Goal: Information Seeking & Learning: Learn about a topic

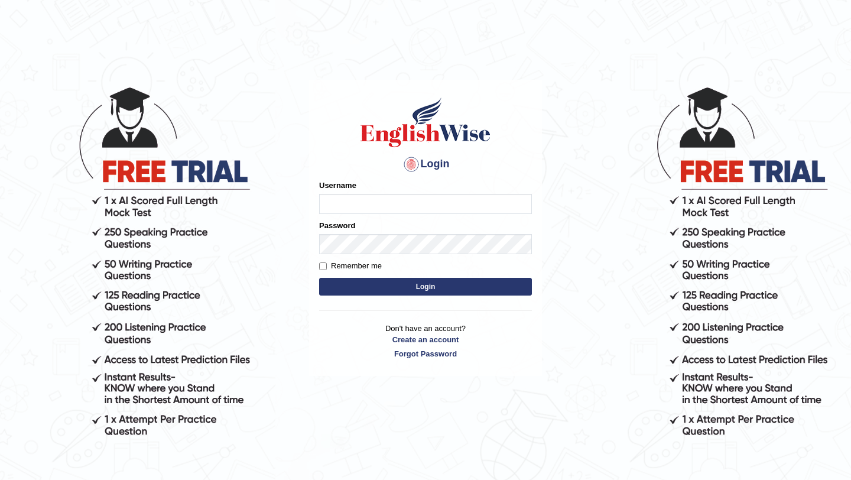
type input "burcin"
click at [378, 288] on button "Login" at bounding box center [425, 287] width 213 height 18
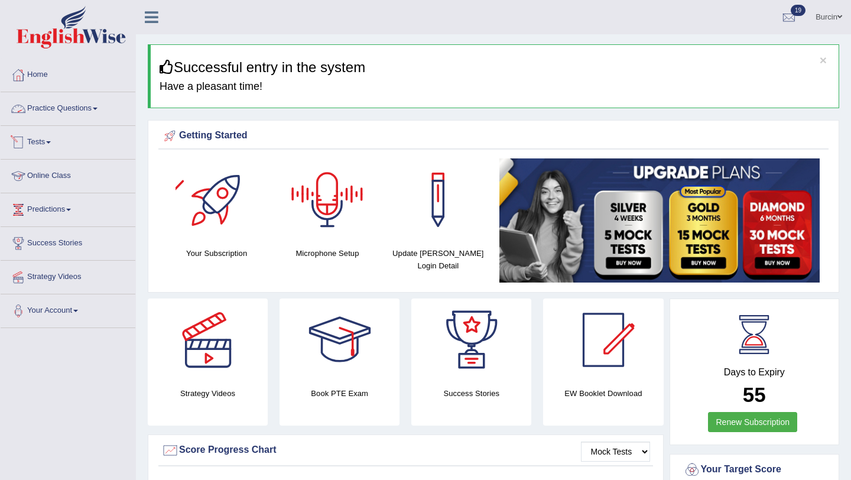
click at [90, 106] on link "Practice Questions" at bounding box center [68, 107] width 135 height 30
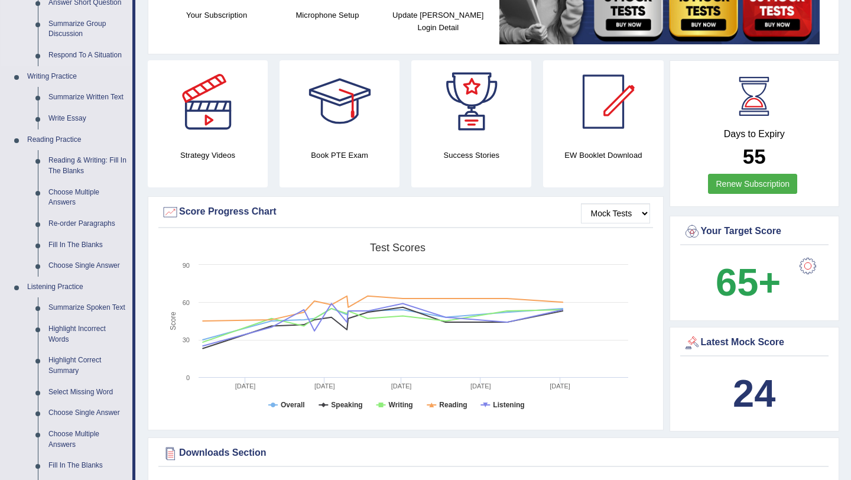
scroll to position [239, 0]
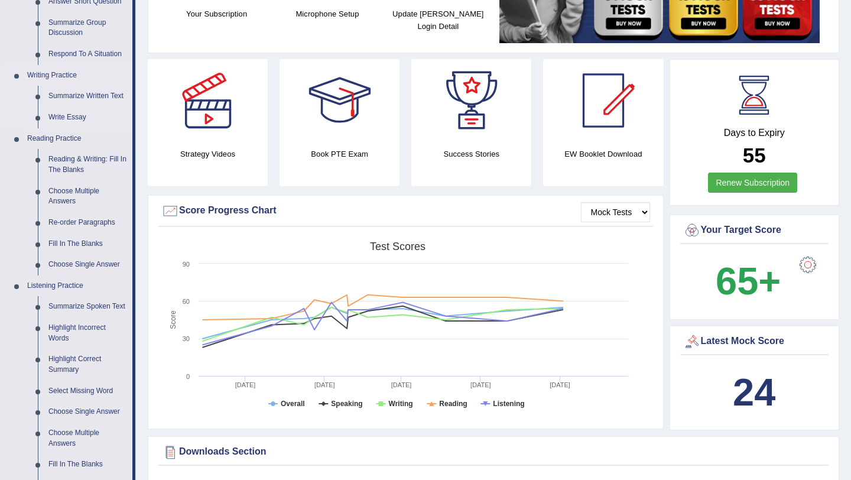
click at [77, 119] on link "Write Essay" at bounding box center [87, 117] width 89 height 21
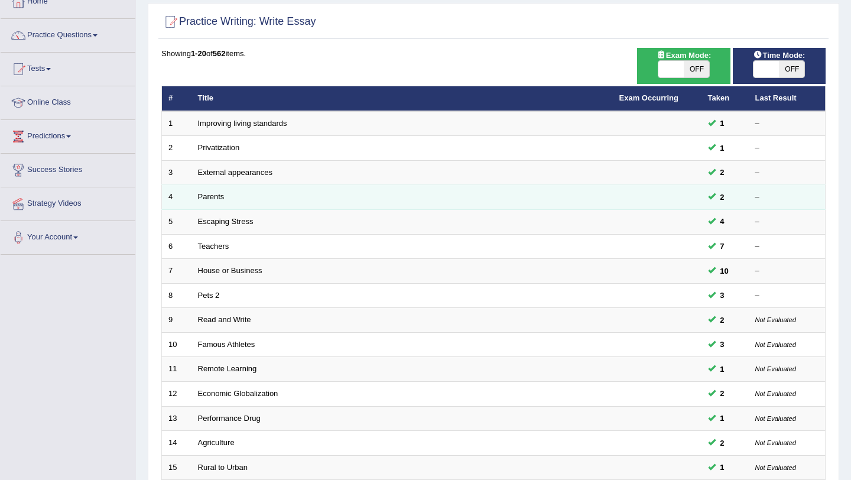
scroll to position [303, 0]
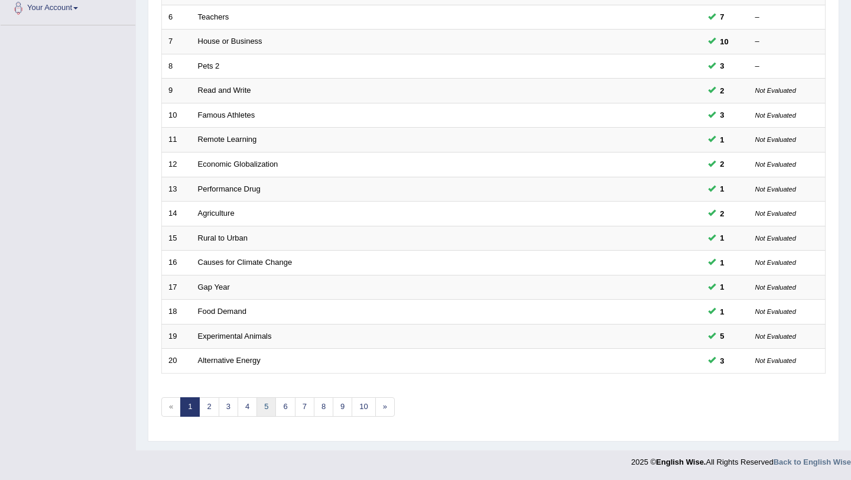
click at [265, 404] on link "5" at bounding box center [267, 407] width 20 height 20
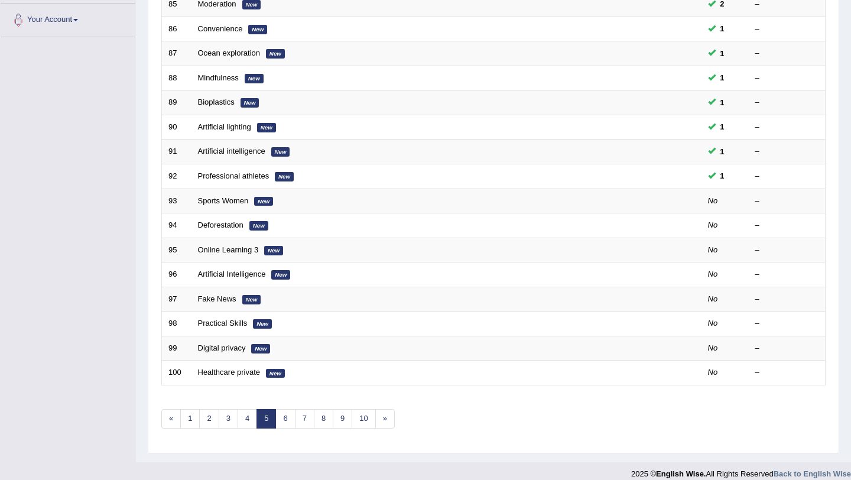
scroll to position [303, 0]
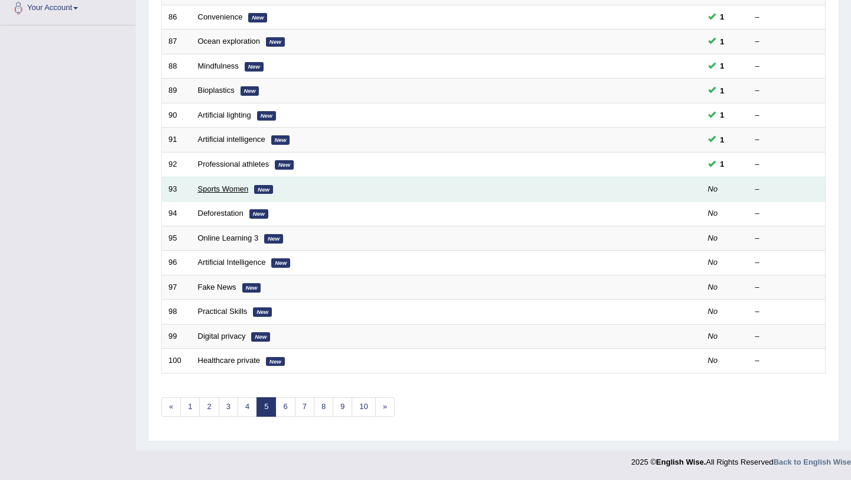
click at [241, 187] on link "Sports Women" at bounding box center [223, 188] width 51 height 9
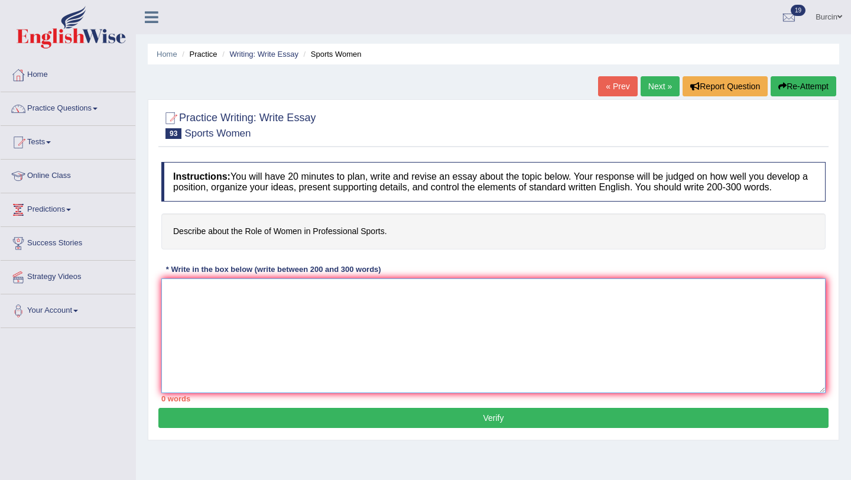
click at [183, 309] on textarea at bounding box center [493, 335] width 664 height 115
click at [283, 304] on textarea "The increasing influence of raising amount of women in profeesional sports" at bounding box center [493, 335] width 664 height 115
click at [495, 301] on textarea "The increasing influence of the raising amount of women in profeesional sports" at bounding box center [493, 335] width 664 height 115
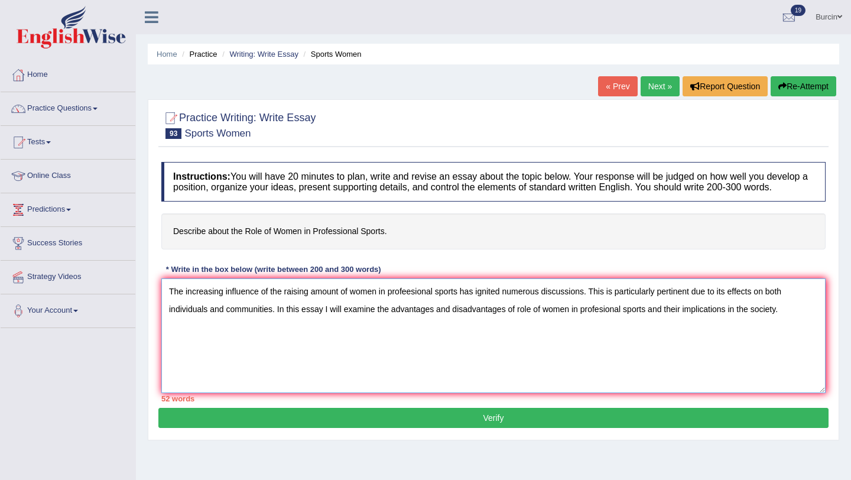
click at [754, 322] on textarea "The increasing influence of the raising amount of women in profeesional sports …" at bounding box center [493, 335] width 664 height 115
click at [787, 323] on textarea "The increasing influence of the raising amount of women in profeesional sports …" at bounding box center [493, 335] width 664 height 115
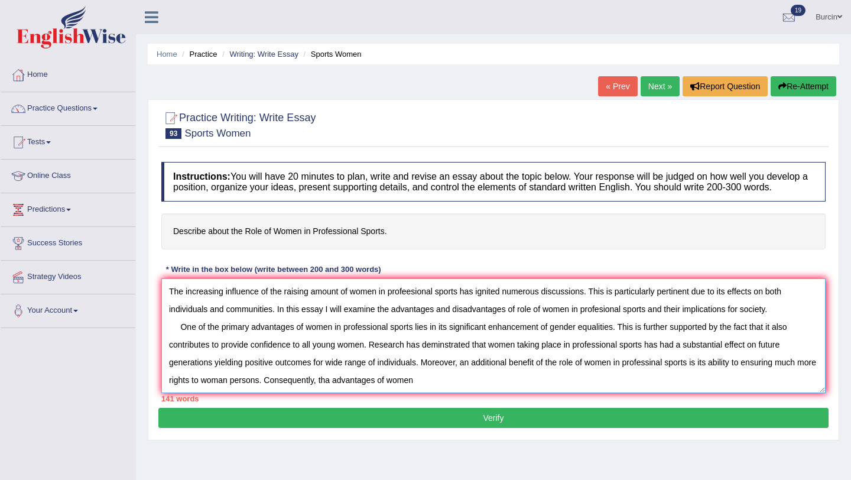
click at [411, 391] on textarea "The increasing influence of the raising amount of women in profeesional sports …" at bounding box center [493, 335] width 664 height 115
click at [460, 390] on textarea "The increasing influence of the raising amount of women in profeesional sports …" at bounding box center [493, 335] width 664 height 115
click at [481, 390] on textarea "The increasing influence of the raising amount of women in profeesional sports …" at bounding box center [493, 335] width 664 height 115
click at [352, 391] on textarea "The increasing influence of the raising amount of women in profeesional sports …" at bounding box center [493, 335] width 664 height 115
click at [561, 393] on textarea "The increasing influence of the raising amount of women in profeesional sports …" at bounding box center [493, 335] width 664 height 115
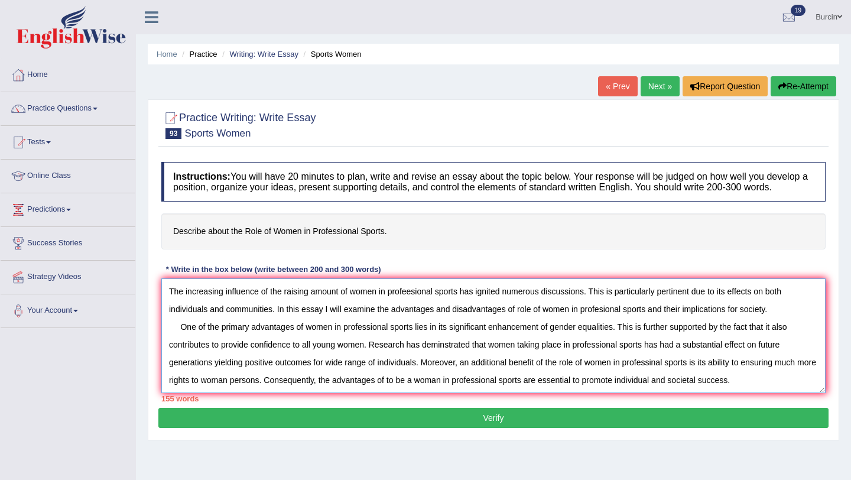
click at [640, 392] on textarea "The increasing influence of the raising amount of women in profeesional sports …" at bounding box center [493, 335] width 664 height 115
click at [643, 391] on textarea "The increasing influence of the raising amount of women in profeesional sports …" at bounding box center [493, 335] width 664 height 115
click at [789, 390] on textarea "The increasing influence of the raising amount of women in profeesional sports …" at bounding box center [493, 335] width 664 height 115
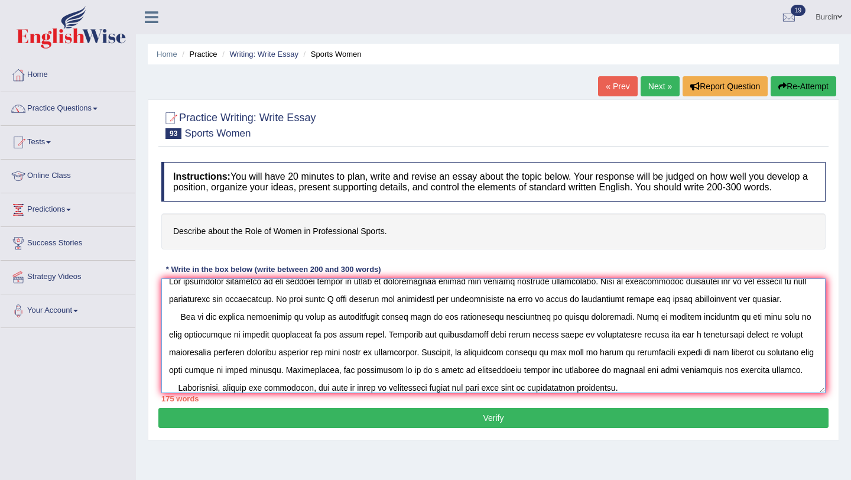
click at [437, 393] on textarea at bounding box center [493, 335] width 664 height 115
click at [643, 393] on textarea at bounding box center [493, 335] width 664 height 115
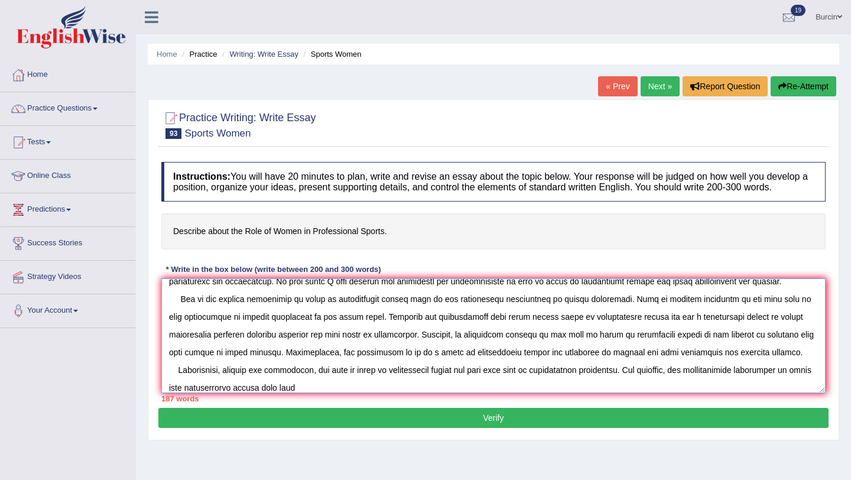
click at [289, 393] on textarea at bounding box center [493, 335] width 664 height 115
click at [345, 393] on textarea at bounding box center [493, 335] width 664 height 115
click at [410, 393] on textarea at bounding box center [493, 335] width 664 height 115
click at [423, 393] on textarea at bounding box center [493, 335] width 664 height 115
click at [421, 393] on textarea at bounding box center [493, 335] width 664 height 115
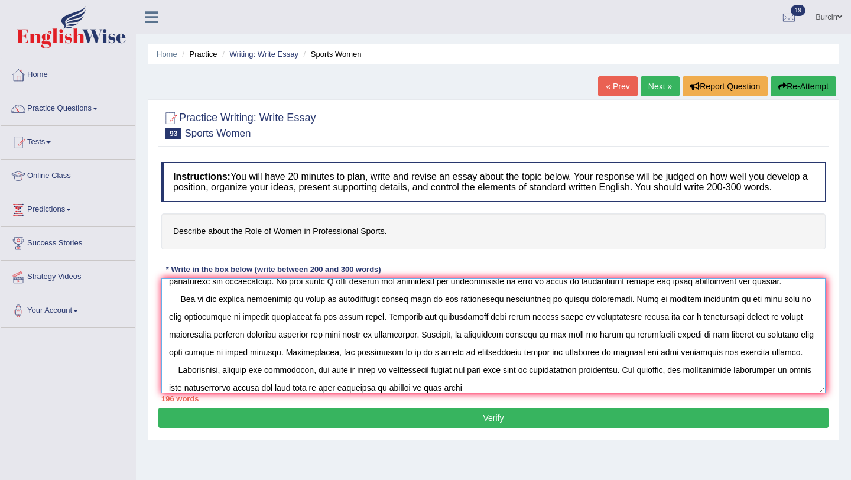
click at [499, 393] on textarea at bounding box center [493, 335] width 664 height 115
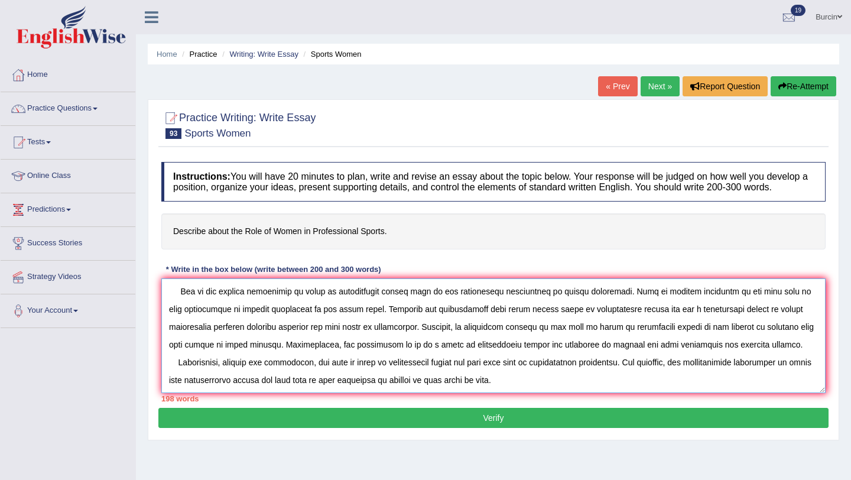
drag, startPoint x: 638, startPoint y: 378, endPoint x: 653, endPoint y: 411, distance: 36.0
click at [653, 408] on div "Instructions: You will have 20 minutes to plan, write and revise an essay about…" at bounding box center [493, 282] width 670 height 252
click at [495, 392] on textarea at bounding box center [493, 335] width 664 height 115
drag, startPoint x: 636, startPoint y: 372, endPoint x: 661, endPoint y: 399, distance: 36.8
click at [661, 393] on textarea at bounding box center [493, 335] width 664 height 115
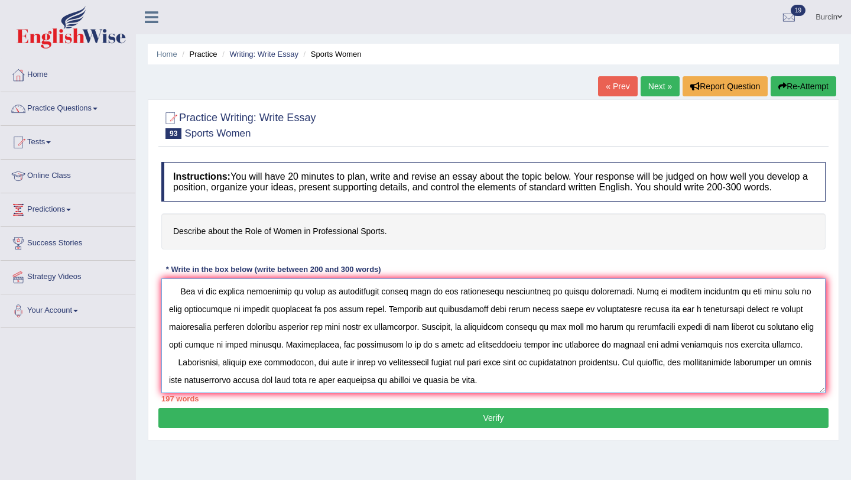
click at [442, 392] on textarea at bounding box center [493, 335] width 664 height 115
click at [476, 392] on textarea at bounding box center [493, 335] width 664 height 115
click at [419, 391] on textarea at bounding box center [493, 335] width 664 height 115
click at [418, 391] on textarea at bounding box center [493, 335] width 664 height 115
click at [488, 393] on textarea at bounding box center [493, 335] width 664 height 115
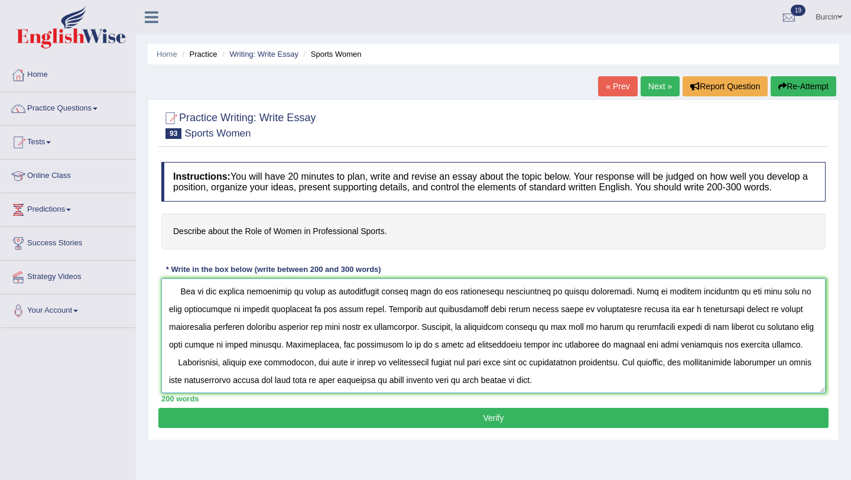
drag, startPoint x: 639, startPoint y: 372, endPoint x: 648, endPoint y: 397, distance: 26.6
click at [648, 393] on textarea at bounding box center [493, 335] width 664 height 115
drag, startPoint x: 636, startPoint y: 372, endPoint x: 654, endPoint y: 398, distance: 31.5
click at [654, 393] on textarea at bounding box center [493, 335] width 664 height 115
click at [579, 391] on textarea at bounding box center [493, 335] width 664 height 115
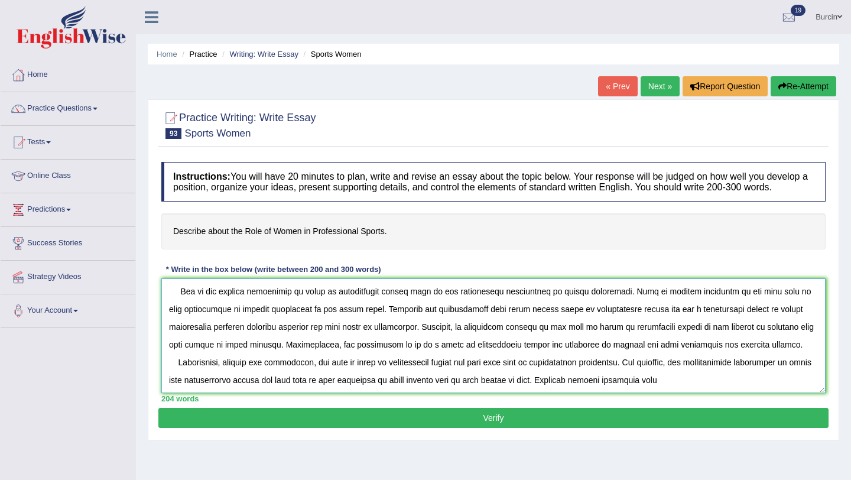
click at [333, 390] on textarea at bounding box center [493, 335] width 664 height 115
click at [291, 391] on textarea at bounding box center [493, 335] width 664 height 115
click at [287, 391] on textarea at bounding box center [493, 335] width 664 height 115
click at [434, 392] on textarea at bounding box center [493, 335] width 664 height 115
click at [515, 391] on textarea at bounding box center [493, 335] width 664 height 115
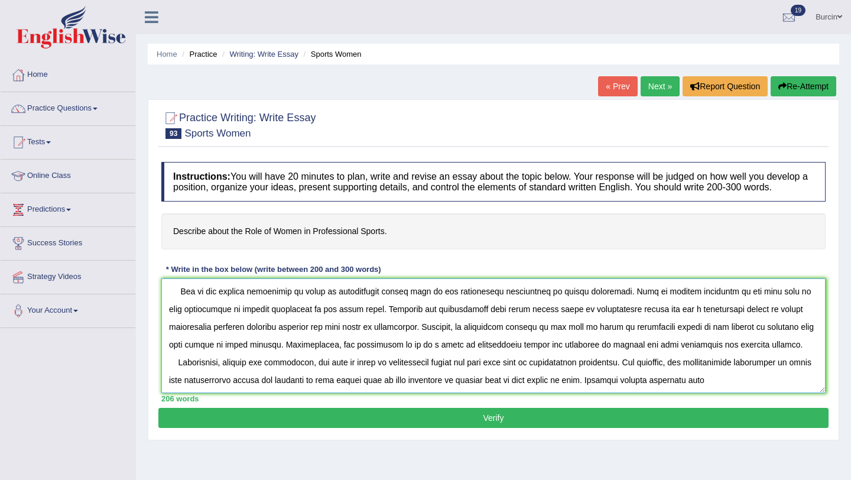
drag, startPoint x: 638, startPoint y: 371, endPoint x: 629, endPoint y: 392, distance: 23.6
click at [629, 392] on textarea at bounding box center [493, 335] width 664 height 115
click at [668, 393] on textarea at bounding box center [493, 335] width 664 height 115
click at [768, 391] on textarea at bounding box center [493, 335] width 664 height 115
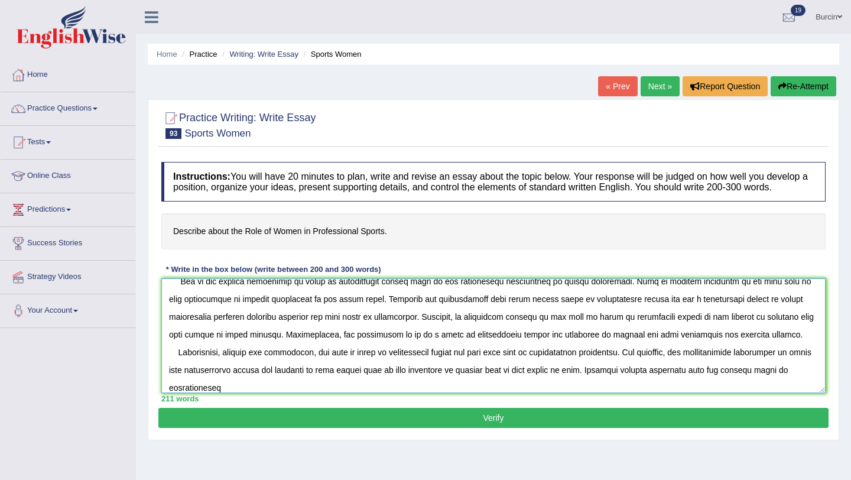
click at [212, 393] on textarea at bounding box center [493, 335] width 664 height 115
click at [231, 393] on textarea at bounding box center [493, 335] width 664 height 115
click at [250, 393] on textarea at bounding box center [493, 335] width 664 height 115
click at [345, 393] on textarea at bounding box center [493, 335] width 664 height 115
click at [350, 393] on textarea at bounding box center [493, 335] width 664 height 115
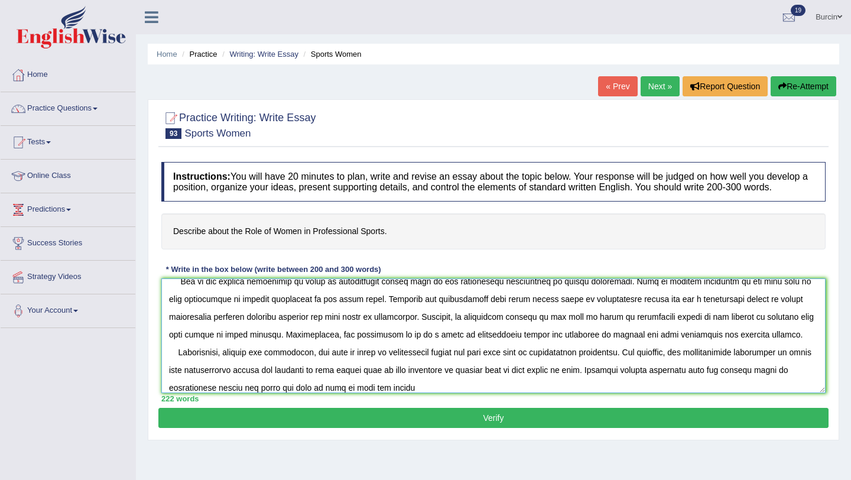
click at [423, 393] on textarea at bounding box center [493, 335] width 664 height 115
click at [487, 393] on textarea at bounding box center [493, 335] width 664 height 115
click at [517, 393] on textarea at bounding box center [493, 335] width 664 height 115
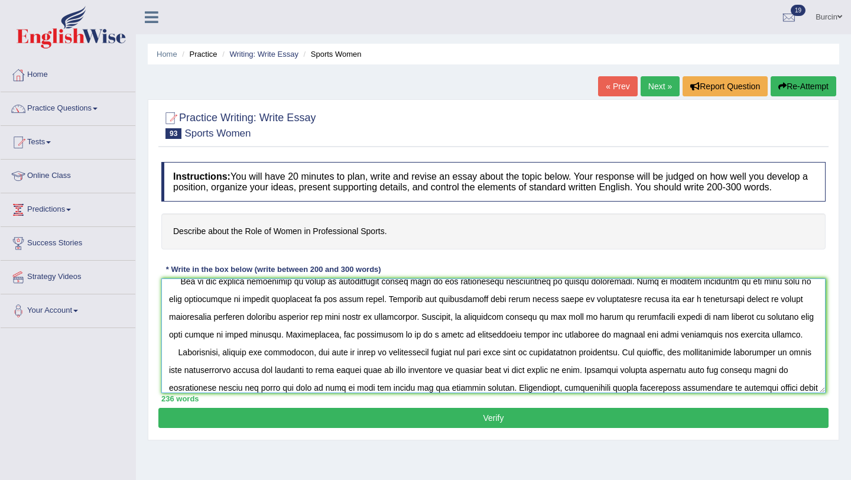
scroll to position [63, 0]
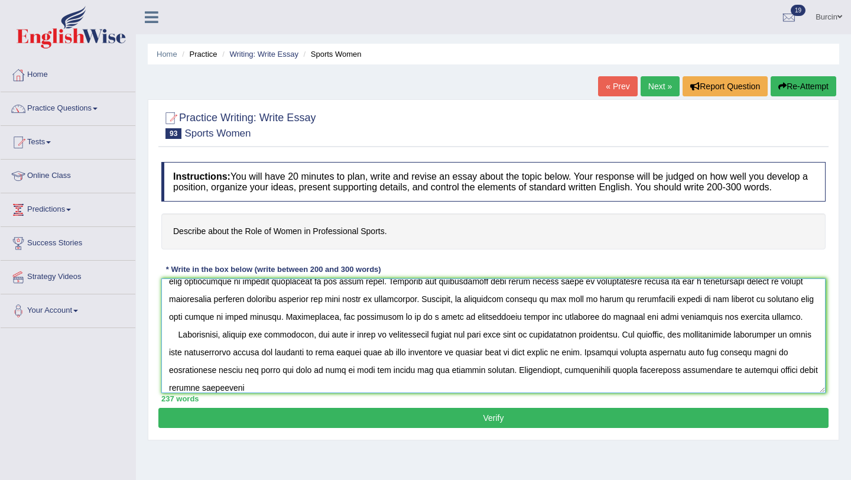
click at [710, 379] on textarea at bounding box center [493, 335] width 664 height 115
click at [242, 393] on textarea at bounding box center [493, 335] width 664 height 115
click at [255, 393] on textarea at bounding box center [493, 335] width 664 height 115
click at [280, 393] on textarea at bounding box center [493, 335] width 664 height 115
click at [328, 393] on textarea at bounding box center [493, 335] width 664 height 115
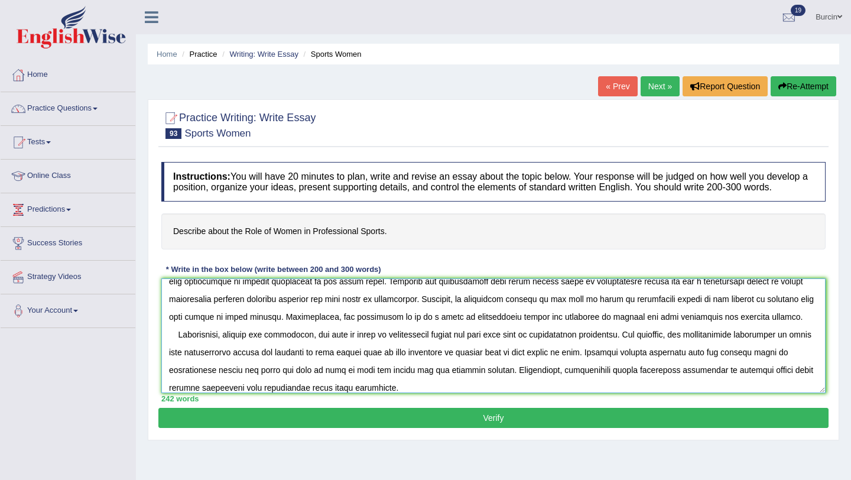
click at [233, 393] on textarea at bounding box center [493, 335] width 664 height 115
click at [396, 392] on textarea at bounding box center [493, 335] width 664 height 115
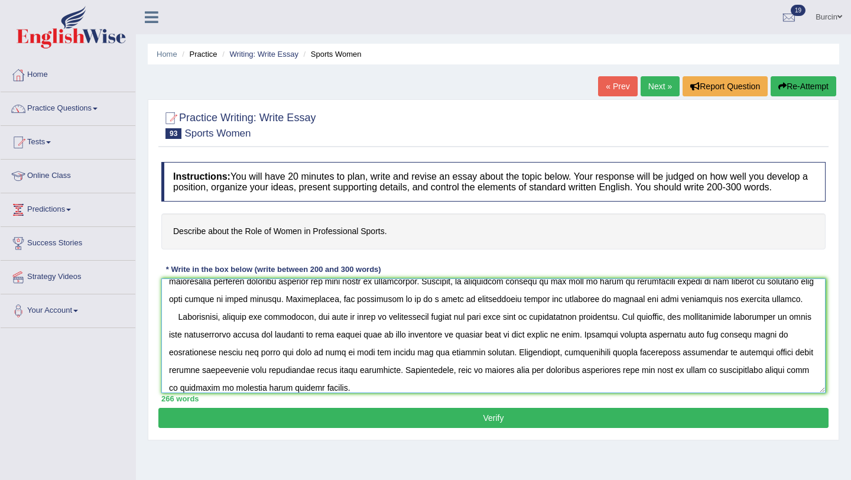
scroll to position [99, 0]
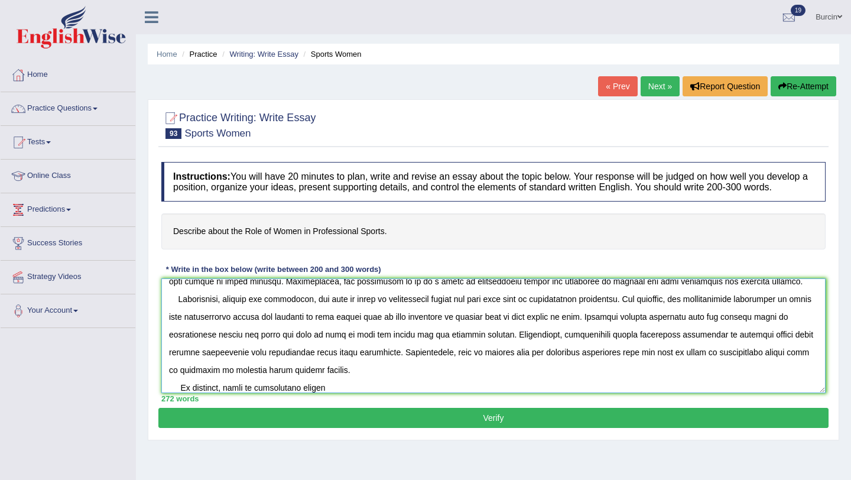
click at [299, 393] on textarea at bounding box center [493, 335] width 664 height 115
click at [360, 393] on textarea at bounding box center [493, 335] width 664 height 115
click at [232, 393] on textarea at bounding box center [493, 335] width 664 height 115
click at [436, 393] on textarea at bounding box center [493, 335] width 664 height 115
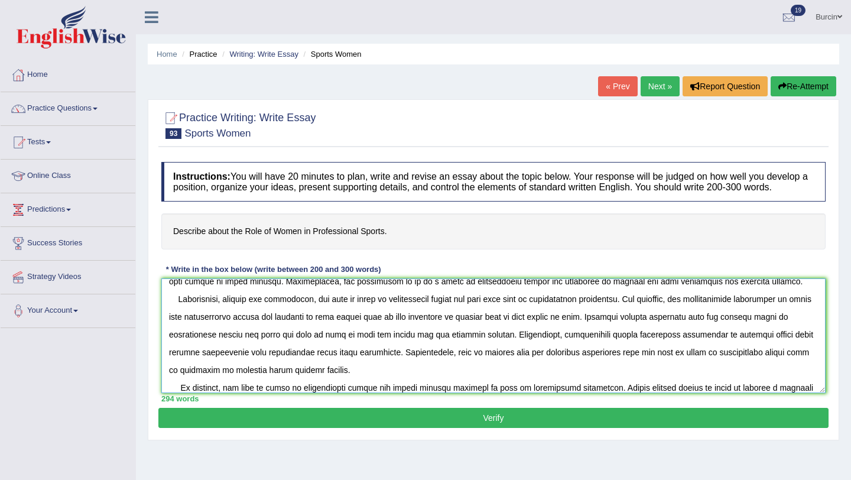
scroll to position [116, 0]
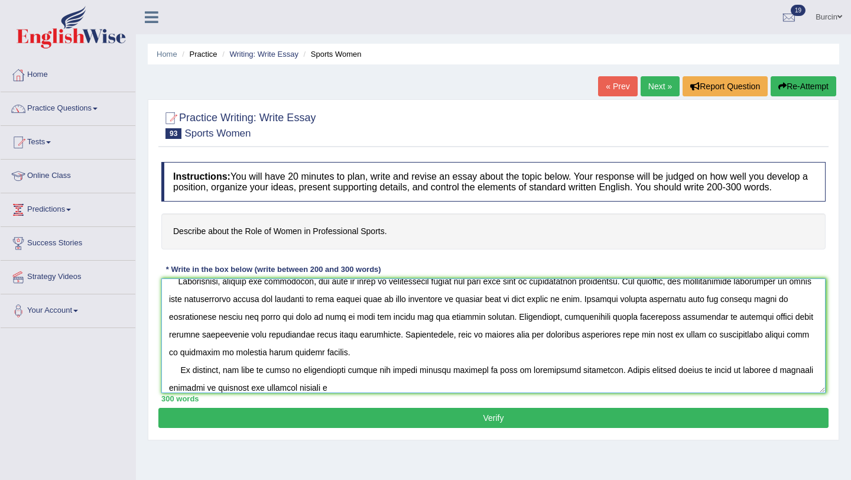
click at [216, 393] on textarea at bounding box center [493, 335] width 664 height 115
click at [329, 393] on textarea at bounding box center [493, 335] width 664 height 115
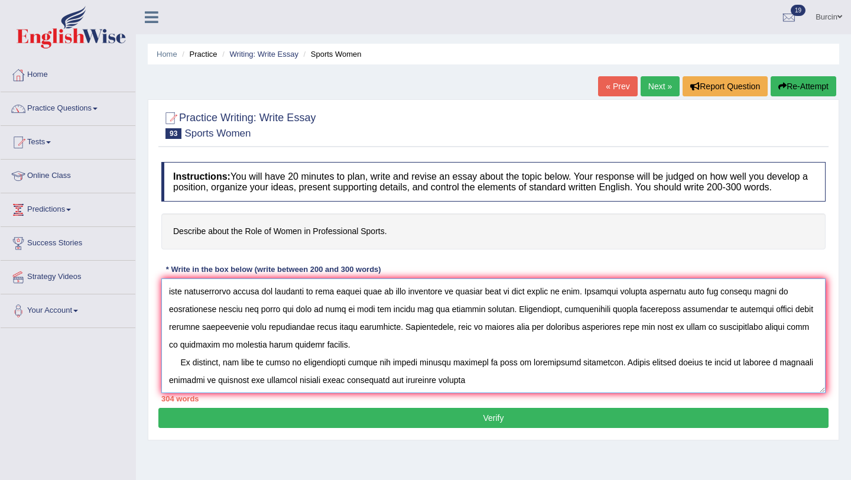
click at [435, 392] on textarea at bounding box center [493, 335] width 664 height 115
click at [496, 393] on textarea at bounding box center [493, 335] width 664 height 115
drag, startPoint x: 604, startPoint y: 370, endPoint x: 611, endPoint y: 395, distance: 26.0
click at [611, 393] on textarea at bounding box center [493, 335] width 664 height 115
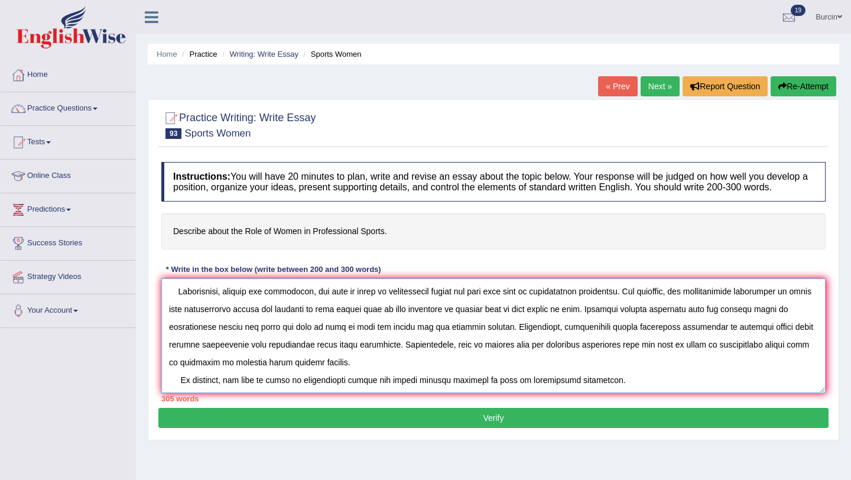
scroll to position [106, 0]
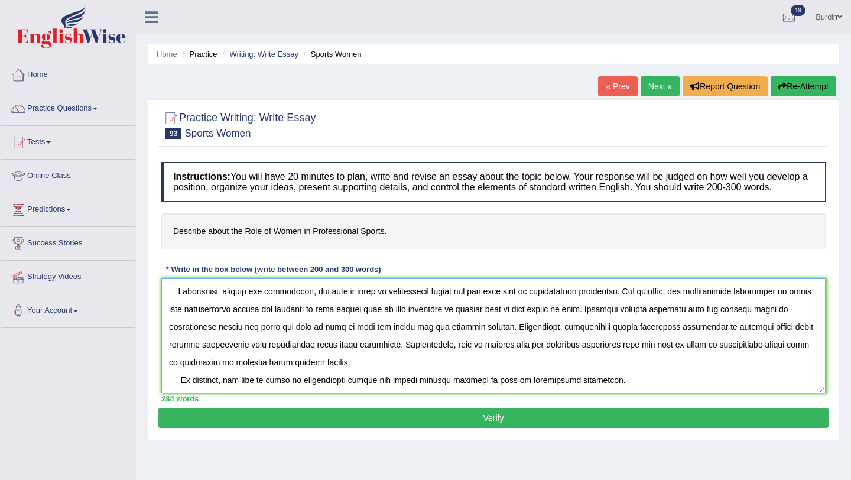
type textarea "The increasing influence of the raising amount of women in profeesional sports …"
click at [521, 424] on button "Verify" at bounding box center [493, 418] width 670 height 20
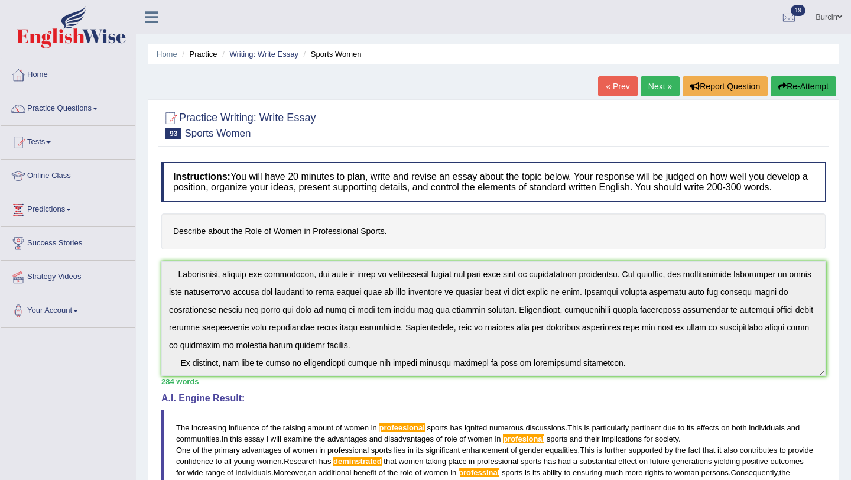
click at [268, 433] on div "Instructions: You will have 20 minutes to plan, write and revise an essay about…" at bounding box center [493, 413] width 670 height 515
click at [800, 83] on button "Re-Attempt" at bounding box center [804, 86] width 66 height 20
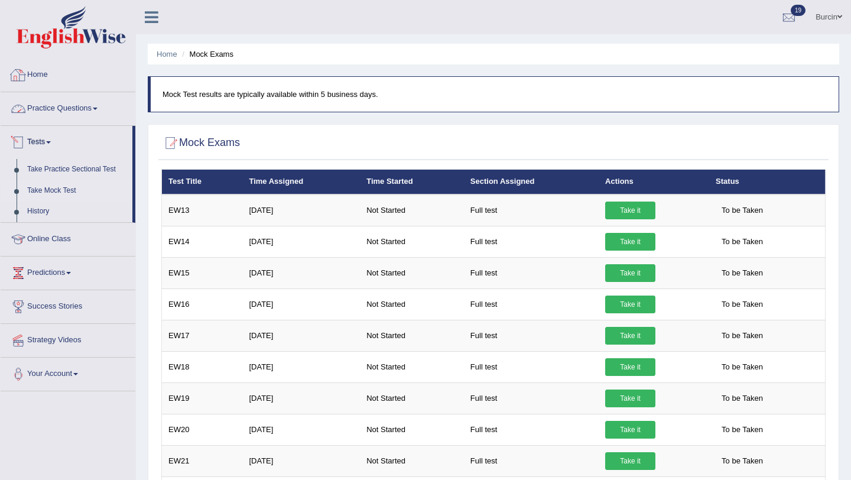
click at [31, 74] on link "Home" at bounding box center [68, 74] width 135 height 30
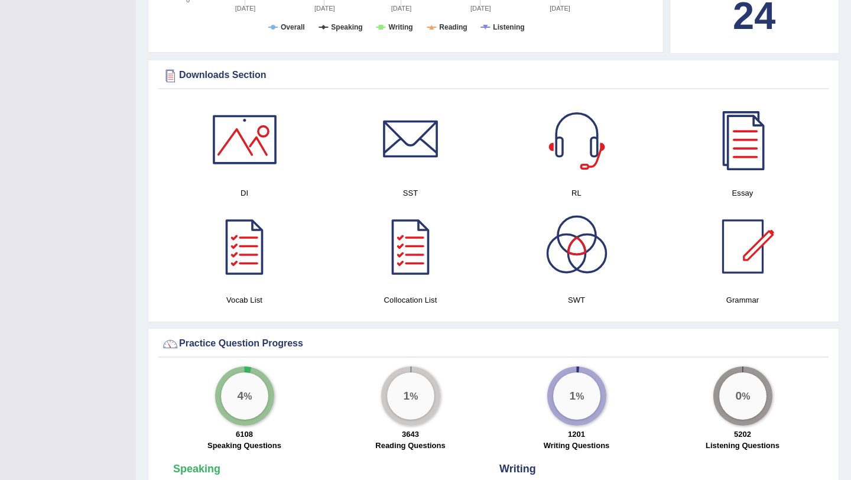
scroll to position [543, 0]
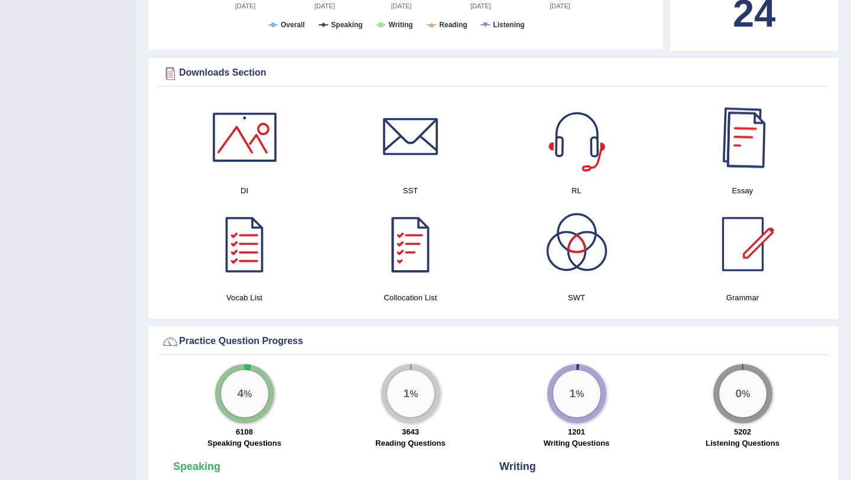
click at [742, 140] on div at bounding box center [743, 137] width 83 height 83
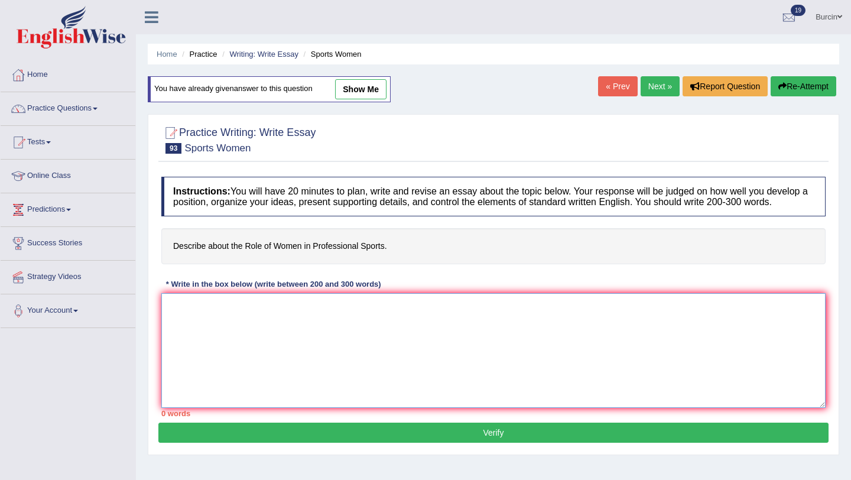
click at [220, 328] on textarea at bounding box center [493, 350] width 664 height 115
paste textarea "The increasing influence of the raising amount of women in profeesional sports …"
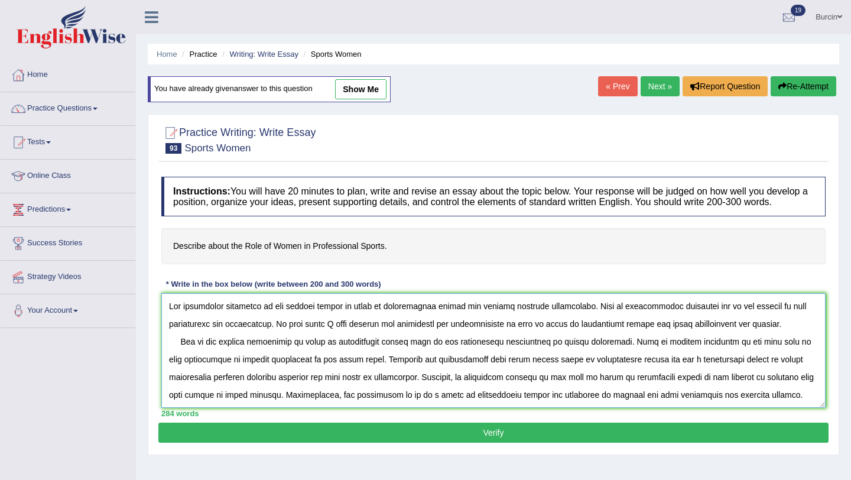
click at [414, 319] on textarea at bounding box center [493, 350] width 664 height 115
click at [607, 336] on textarea at bounding box center [493, 350] width 664 height 115
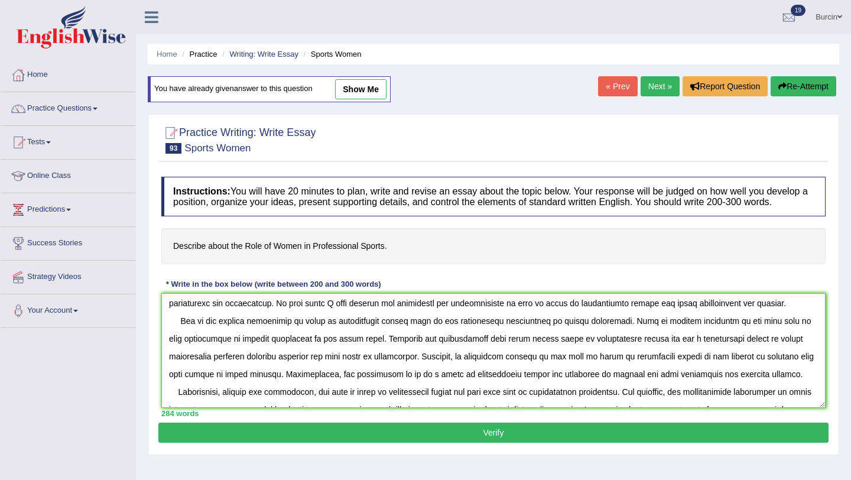
scroll to position [28, 0]
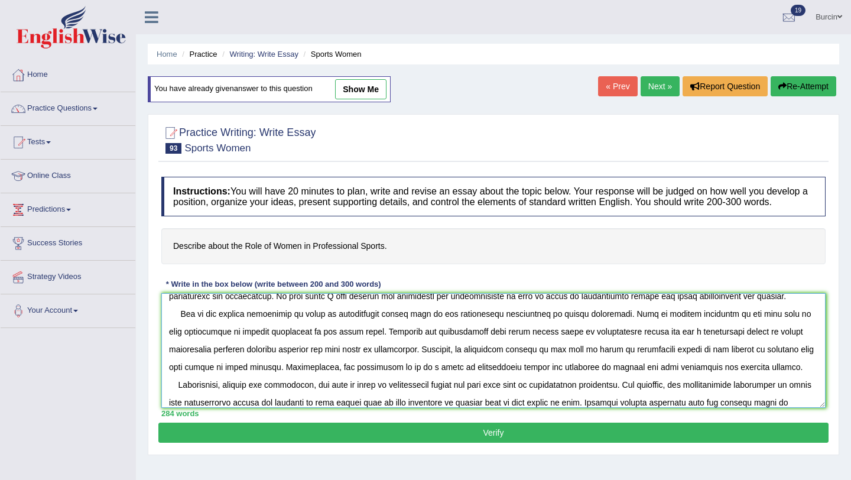
click at [445, 342] on textarea at bounding box center [493, 350] width 664 height 115
click at [658, 359] on textarea at bounding box center [493, 350] width 664 height 115
type textarea "The increasing influence of the raising amount of women in professional sports …"
click at [673, 443] on button "Verify" at bounding box center [493, 433] width 670 height 20
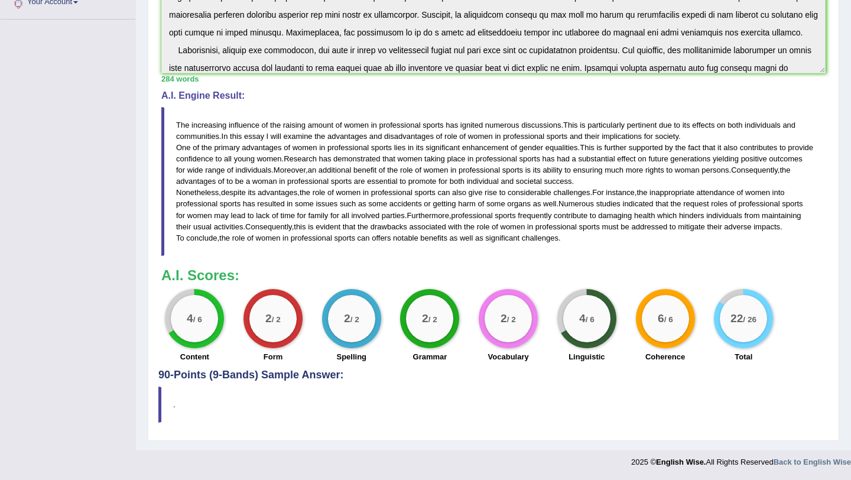
scroll to position [0, 0]
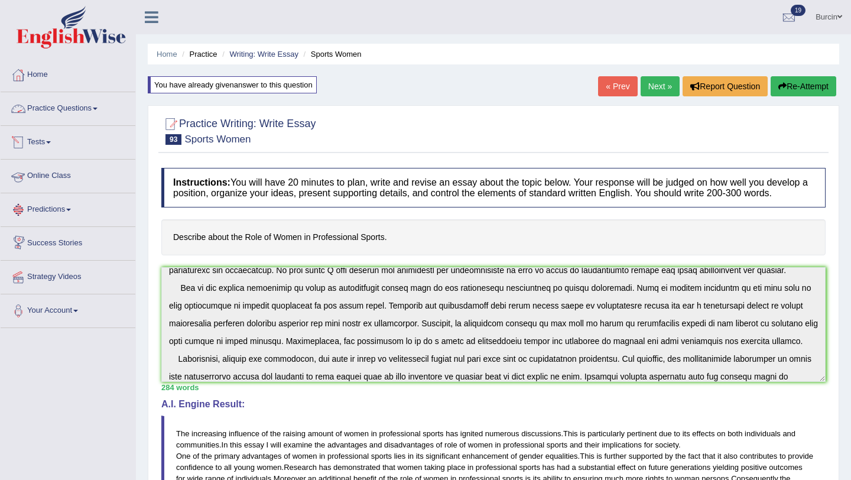
click at [88, 108] on link "Practice Questions" at bounding box center [68, 107] width 135 height 30
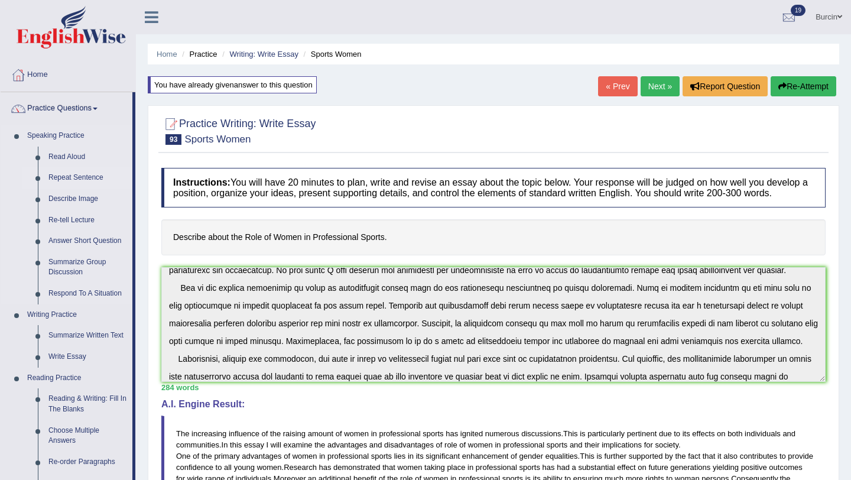
click at [93, 175] on link "Repeat Sentence" at bounding box center [87, 177] width 89 height 21
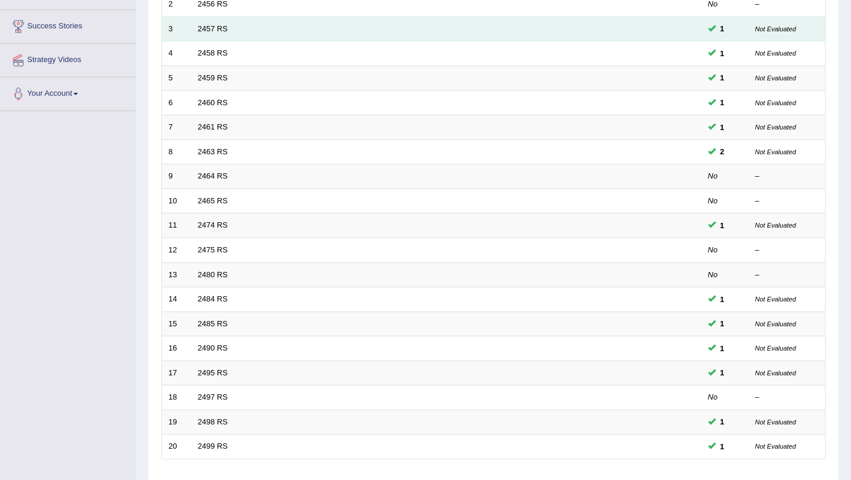
scroll to position [303, 0]
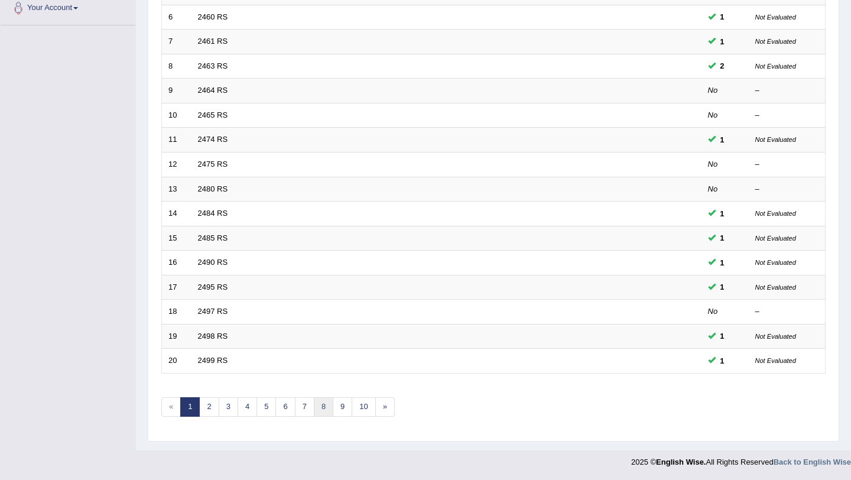
click at [326, 398] on link "8" at bounding box center [324, 407] width 20 height 20
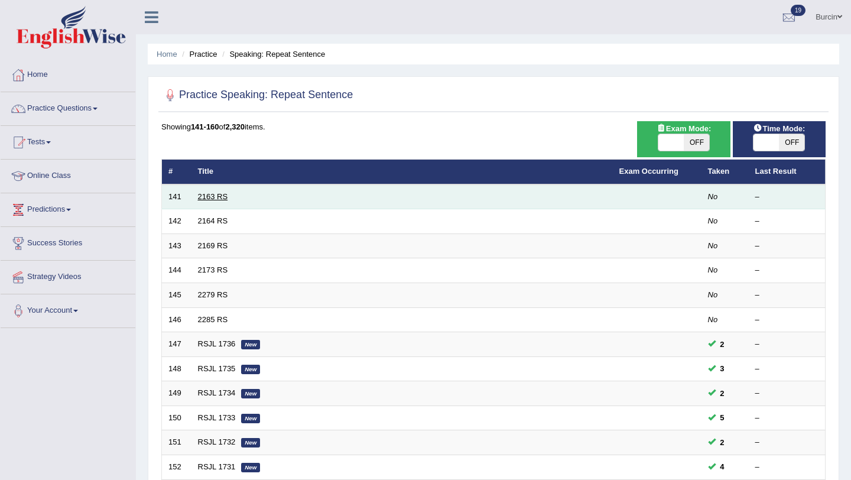
click at [217, 194] on link "2163 RS" at bounding box center [213, 196] width 30 height 9
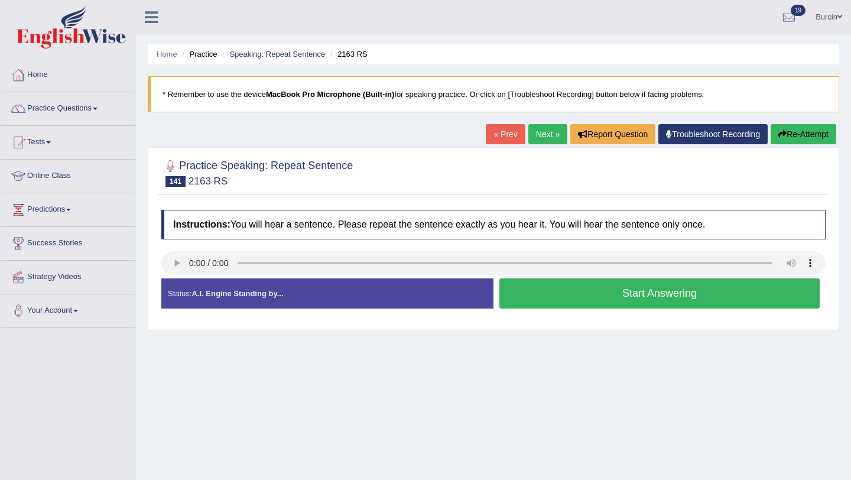
click at [599, 304] on button "Start Answering" at bounding box center [659, 293] width 320 height 30
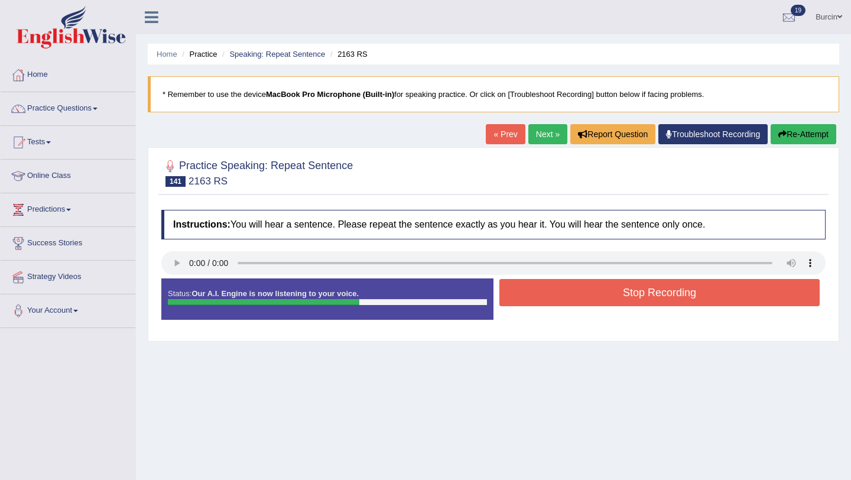
click at [599, 304] on button "Stop Recording" at bounding box center [659, 292] width 320 height 27
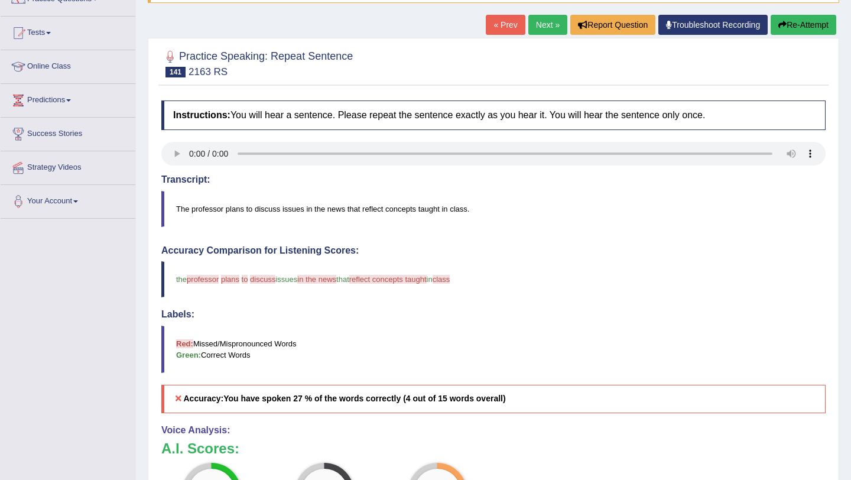
scroll to position [111, 0]
